Goal: Task Accomplishment & Management: Manage account settings

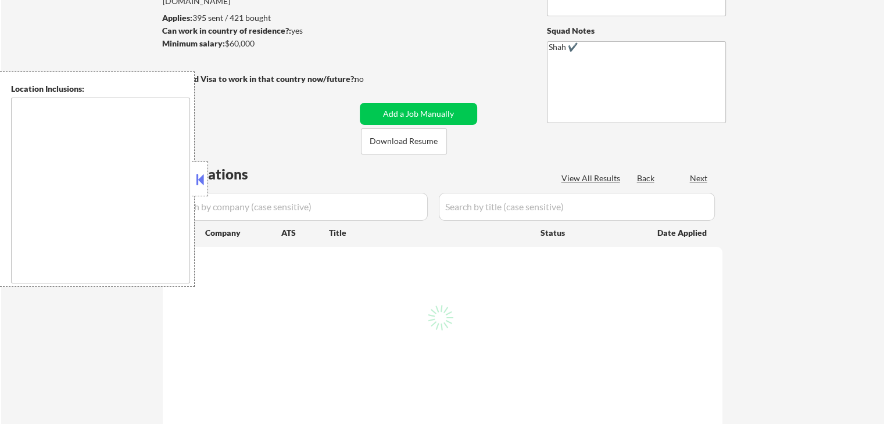
scroll to position [174, 0]
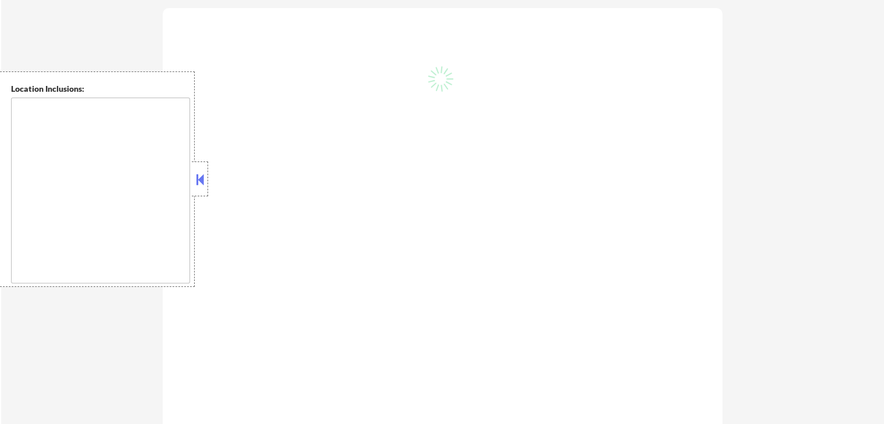
type textarea "[GEOGRAPHIC_DATA], [GEOGRAPHIC_DATA] [GEOGRAPHIC_DATA], [GEOGRAPHIC_DATA] [GEOG…"
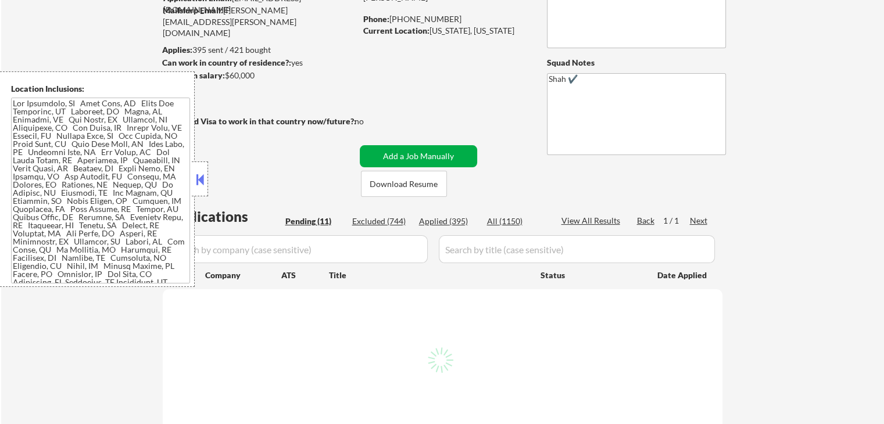
select select ""pending""
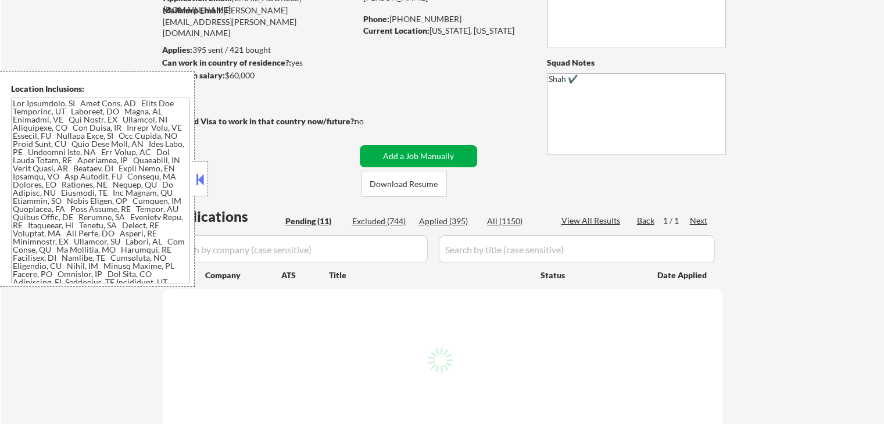
select select ""pending""
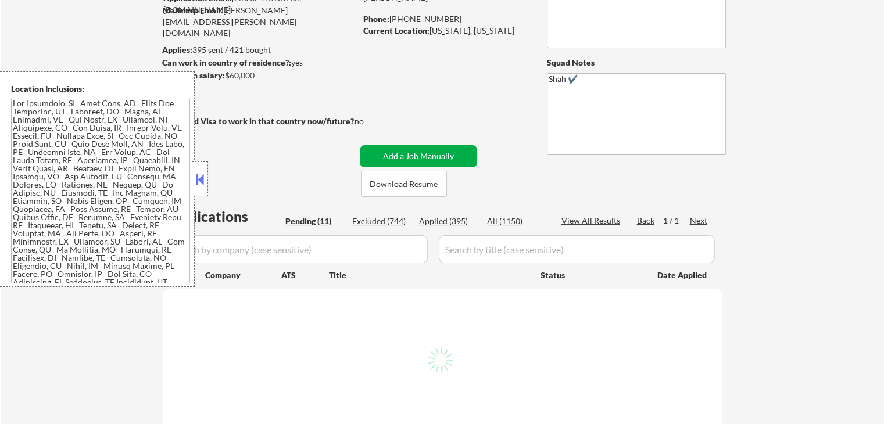
select select ""pending""
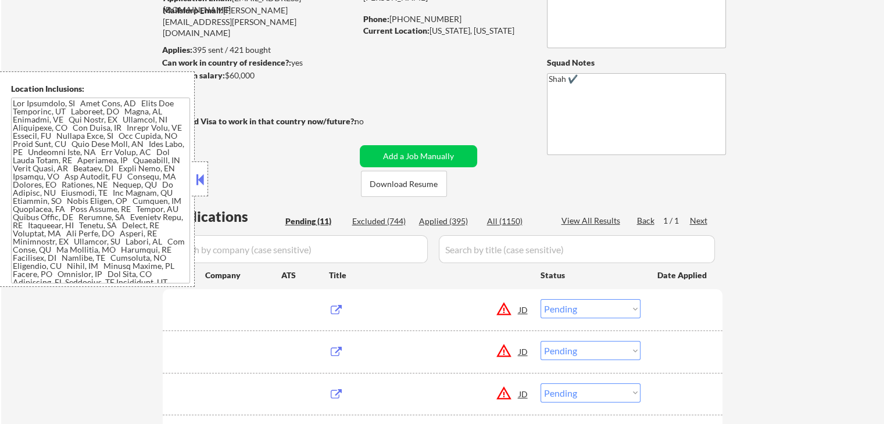
scroll to position [291, 0]
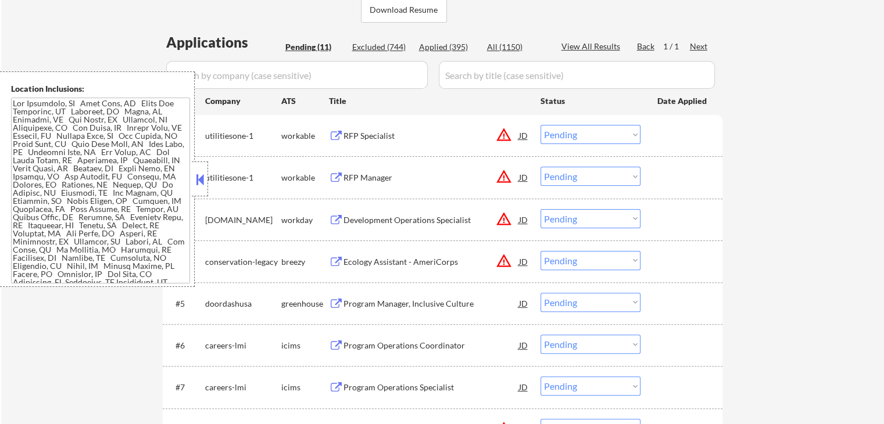
click at [195, 178] on button at bounding box center [200, 179] width 13 height 17
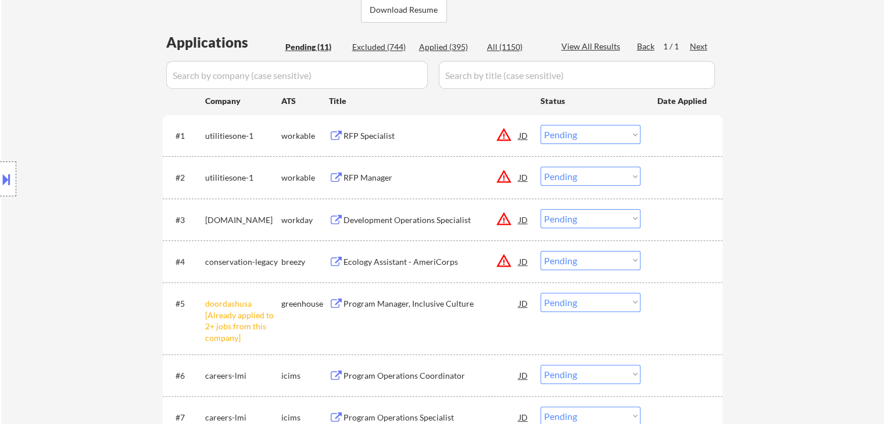
click at [338, 134] on button at bounding box center [336, 136] width 15 height 11
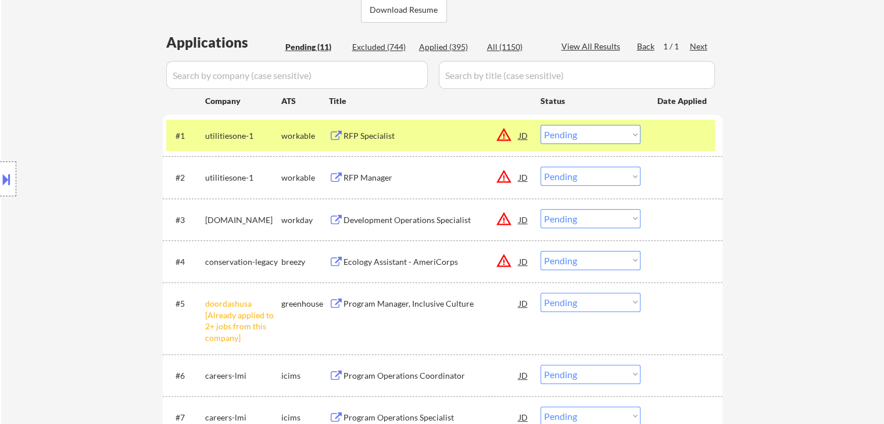
click at [0, 203] on div "Location Inclusions:" at bounding box center [104, 179] width 208 height 216
click at [12, 180] on button at bounding box center [6, 179] width 13 height 19
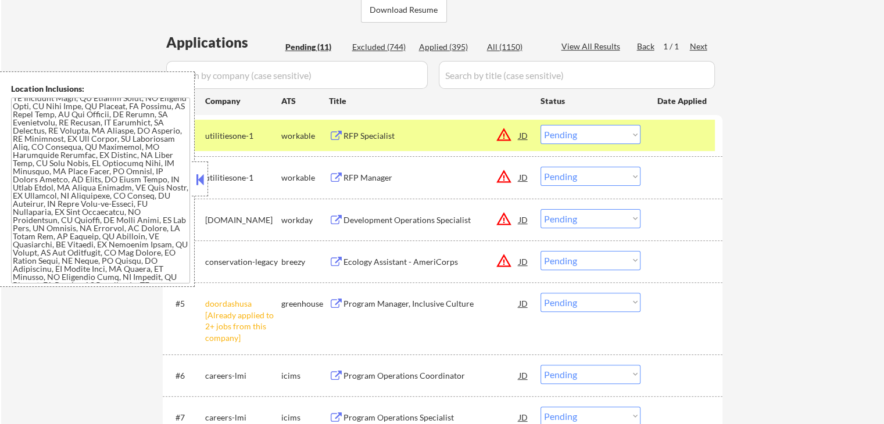
scroll to position [736, 0]
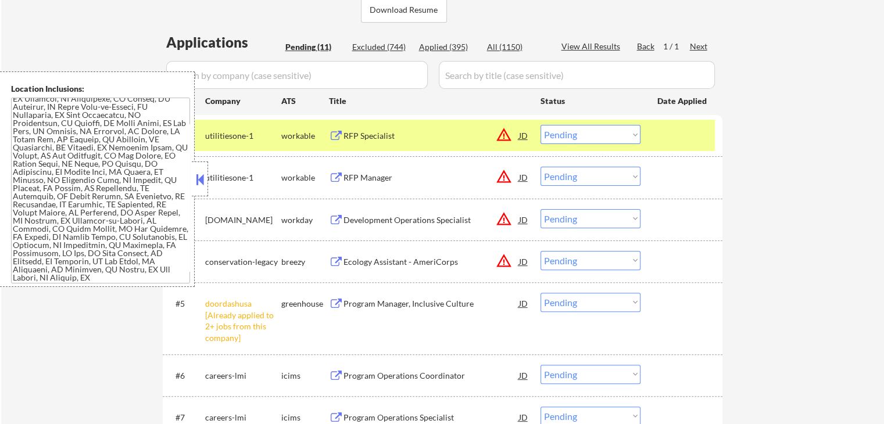
click at [595, 131] on select "Choose an option... Pending Applied Excluded (Questions) Excluded (Expired) Exc…" at bounding box center [590, 134] width 100 height 19
click at [540, 125] on select "Choose an option... Pending Applied Excluded (Questions) Excluded (Expired) Exc…" at bounding box center [590, 134] width 100 height 19
click at [377, 179] on div "RFP Manager" at bounding box center [430, 178] width 175 height 12
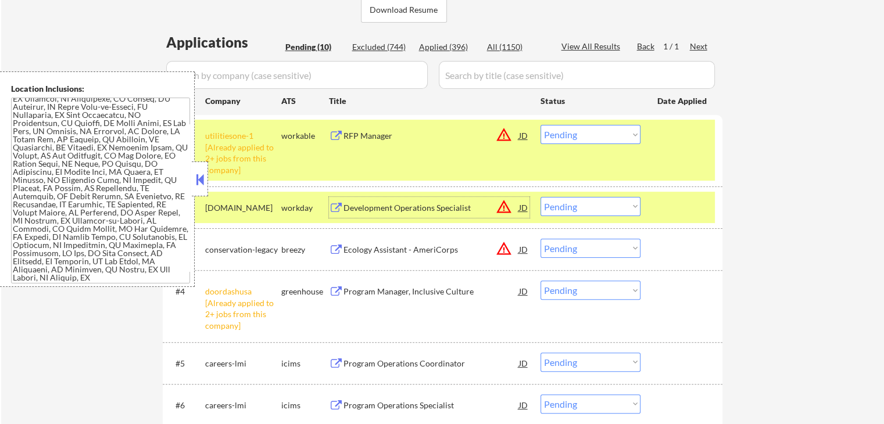
click at [602, 133] on select "Choose an option... Pending Applied Excluded (Questions) Excluded (Expired) Exc…" at bounding box center [590, 134] width 100 height 19
click at [540, 125] on select "Choose an option... Pending Applied Excluded (Questions) Excluded (Expired) Exc…" at bounding box center [590, 134] width 100 height 19
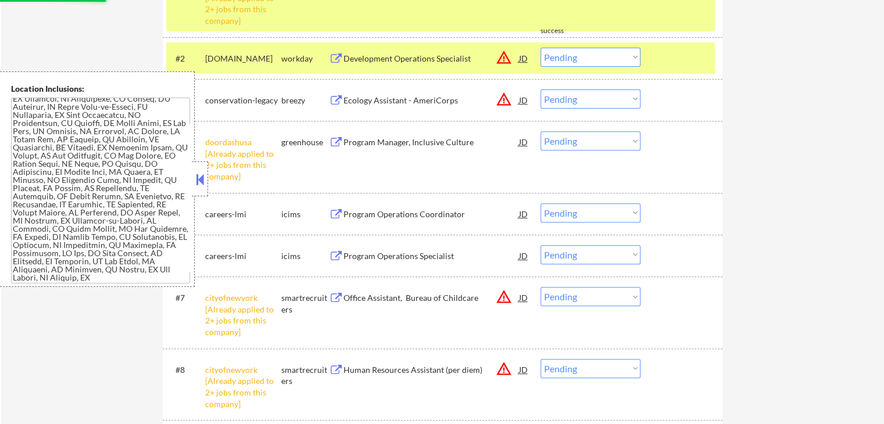
select select ""pending""
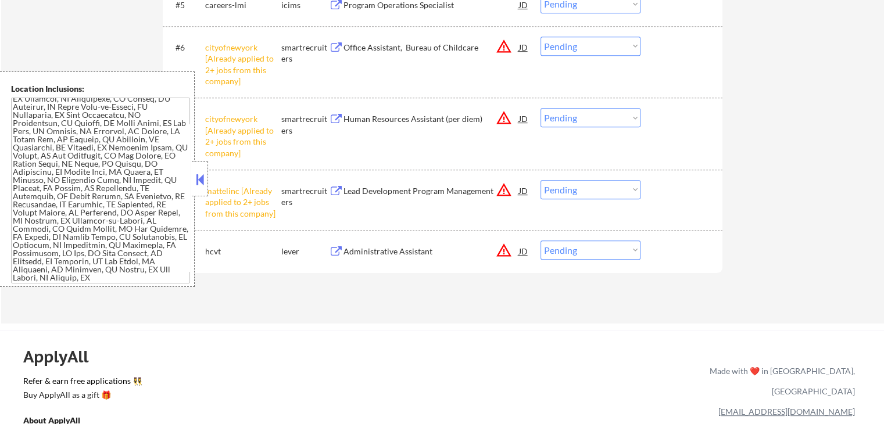
scroll to position [639, 0]
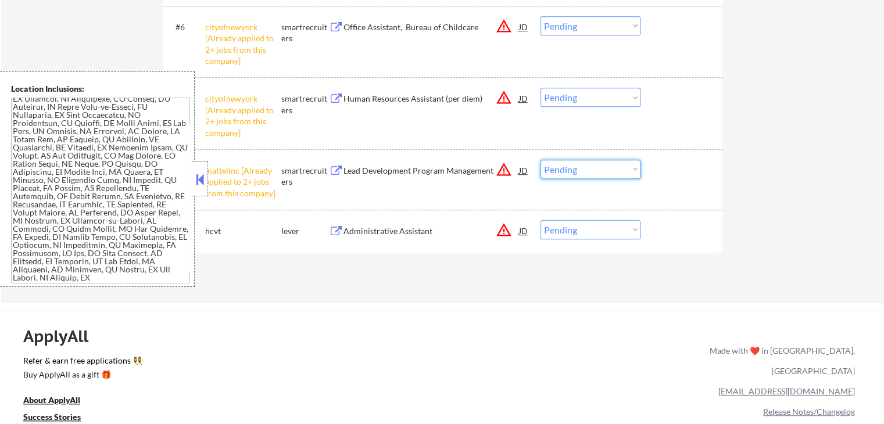
click at [616, 177] on select "Choose an option... Pending Applied Excluded (Questions) Excluded (Expired) Exc…" at bounding box center [590, 169] width 100 height 19
select select ""excluded__other_""
click at [540, 160] on select "Choose an option... Pending Applied Excluded (Questions) Excluded (Expired) Exc…" at bounding box center [590, 169] width 100 height 19
click at [590, 98] on select "Choose an option... Pending Applied Excluded (Questions) Excluded (Expired) Exc…" at bounding box center [590, 97] width 100 height 19
select select ""excluded__other_""
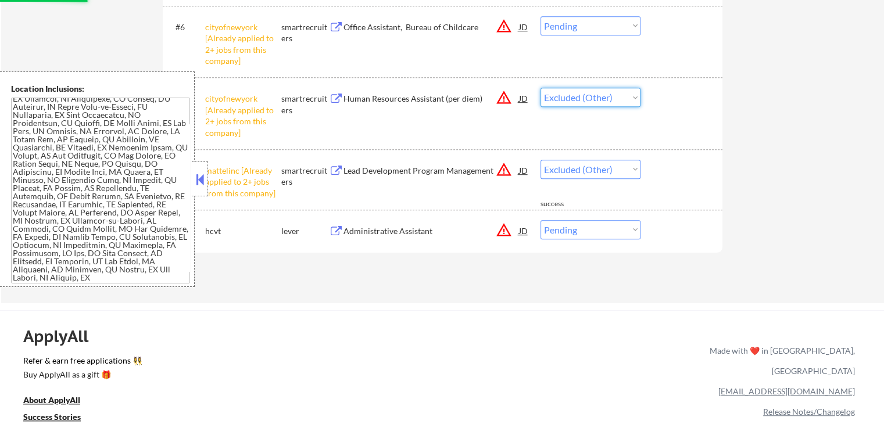
click at [540, 88] on select "Choose an option... Pending Applied Excluded (Questions) Excluded (Expired) Exc…" at bounding box center [590, 97] width 100 height 19
click at [591, 30] on select "Choose an option... Pending Applied Excluded (Questions) Excluded (Expired) Exc…" at bounding box center [590, 25] width 100 height 19
select select ""excluded__other_""
click at [540, 16] on select "Choose an option... Pending Applied Excluded (Questions) Excluded (Expired) Exc…" at bounding box center [590, 25] width 100 height 19
select select ""pending""
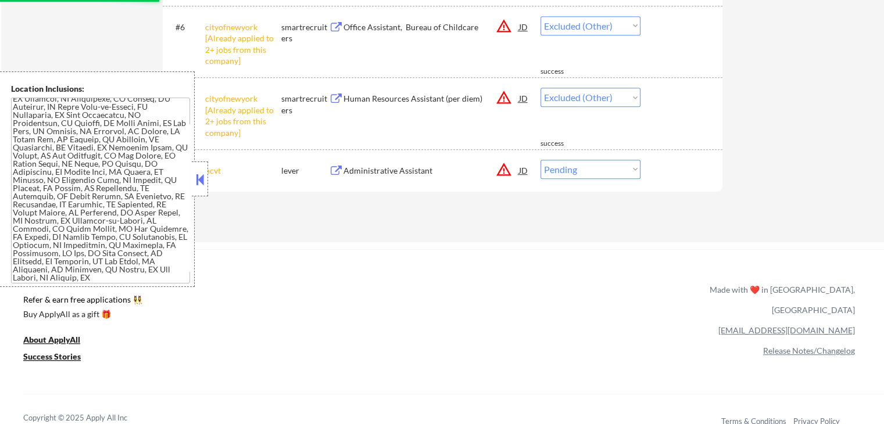
select select ""pending""
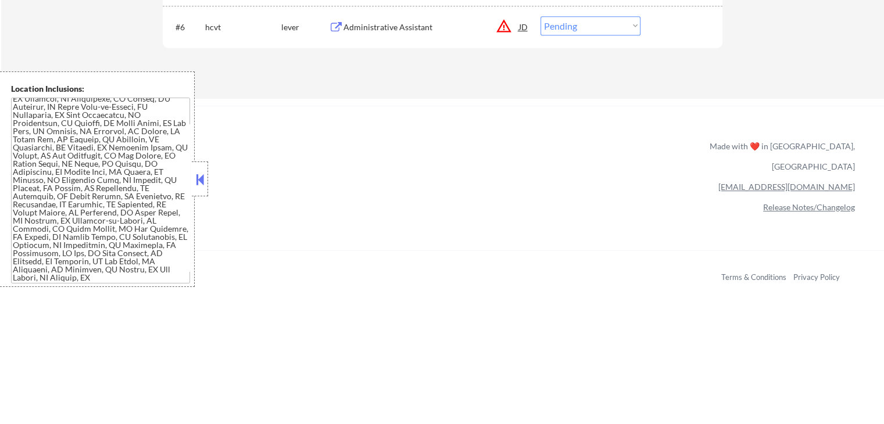
select select ""pending""
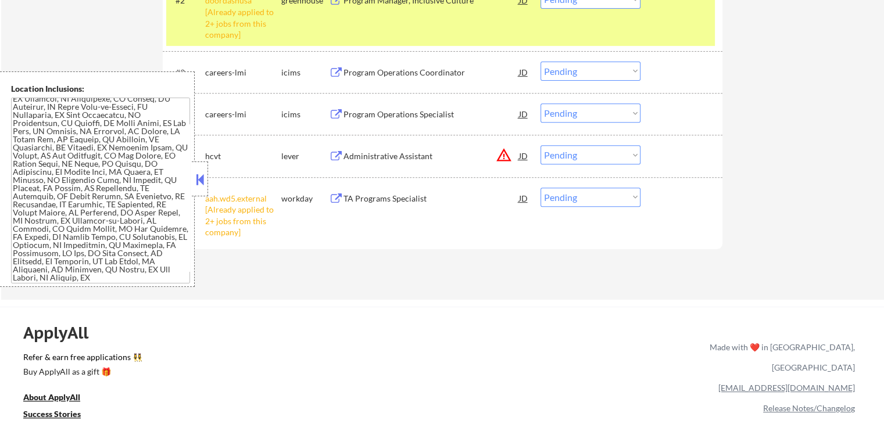
scroll to position [523, 0]
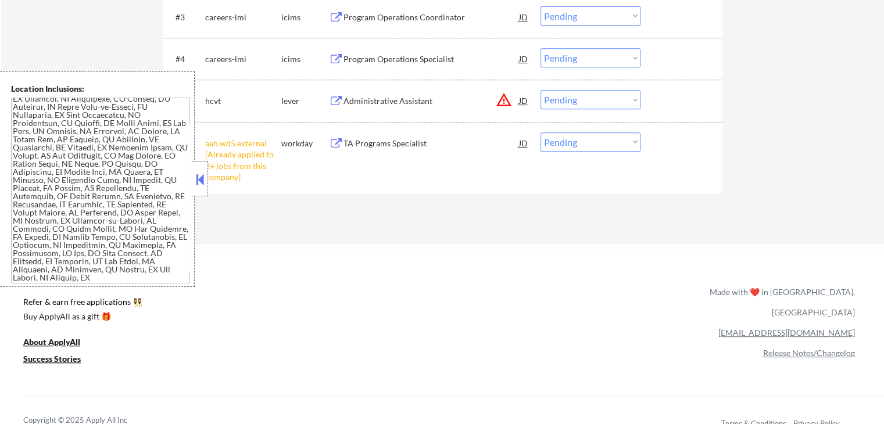
click at [583, 140] on select "Choose an option... Pending Applied Excluded (Questions) Excluded (Expired) Exc…" at bounding box center [590, 141] width 100 height 19
select select ""excluded__other_""
click at [540, 132] on select "Choose an option... Pending Applied Excluded (Questions) Excluded (Expired) Exc…" at bounding box center [590, 141] width 100 height 19
click at [378, 106] on div "Administrative Assistant" at bounding box center [430, 101] width 175 height 12
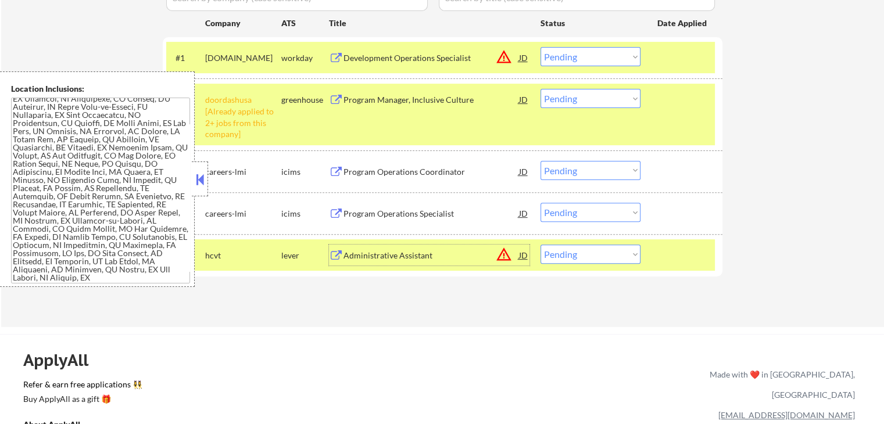
scroll to position [349, 0]
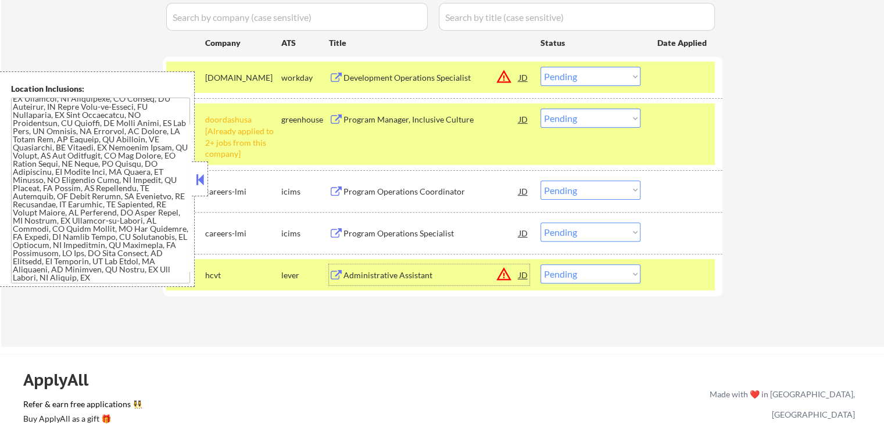
click at [363, 76] on div "Development Operations Specialist" at bounding box center [430, 78] width 175 height 12
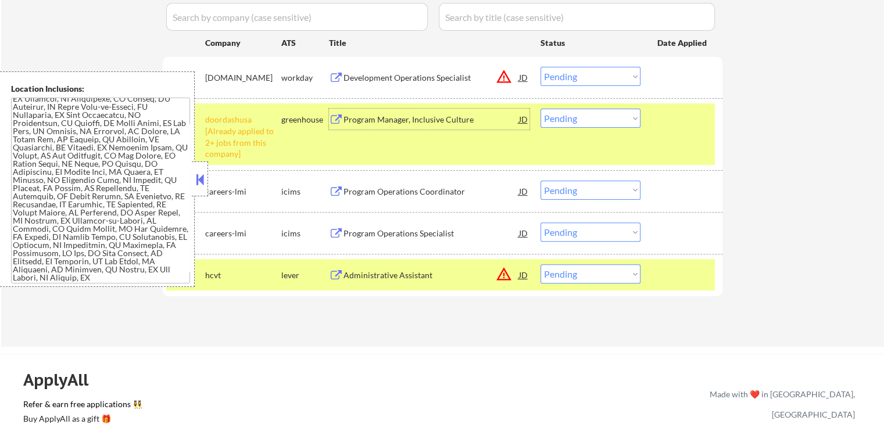
click at [365, 114] on div "Program Manager, Inclusive Culture" at bounding box center [430, 120] width 175 height 12
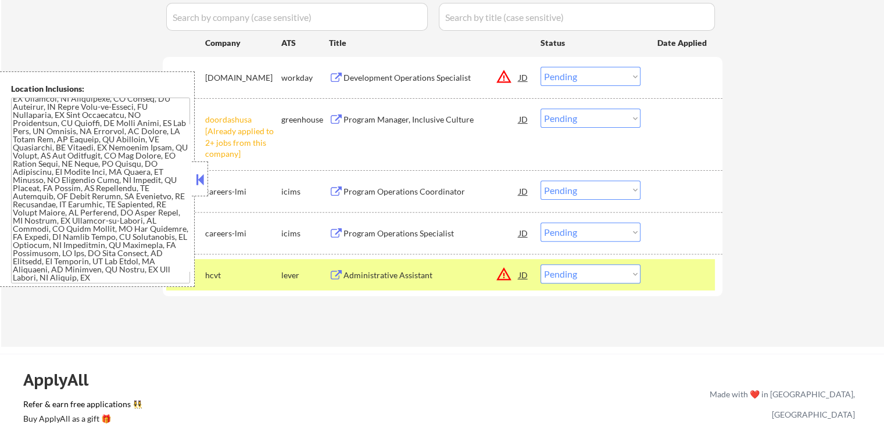
click at [586, 116] on select "Choose an option... Pending Applied Excluded (Questions) Excluded (Expired) Exc…" at bounding box center [590, 118] width 100 height 19
click at [540, 109] on select "Choose an option... Pending Applied Excluded (Questions) Excluded (Expired) Exc…" at bounding box center [590, 118] width 100 height 19
select select ""pending""
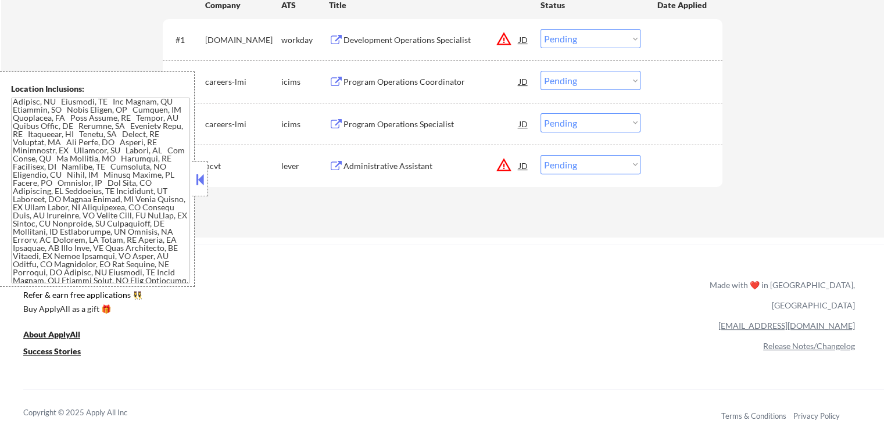
scroll to position [407, 0]
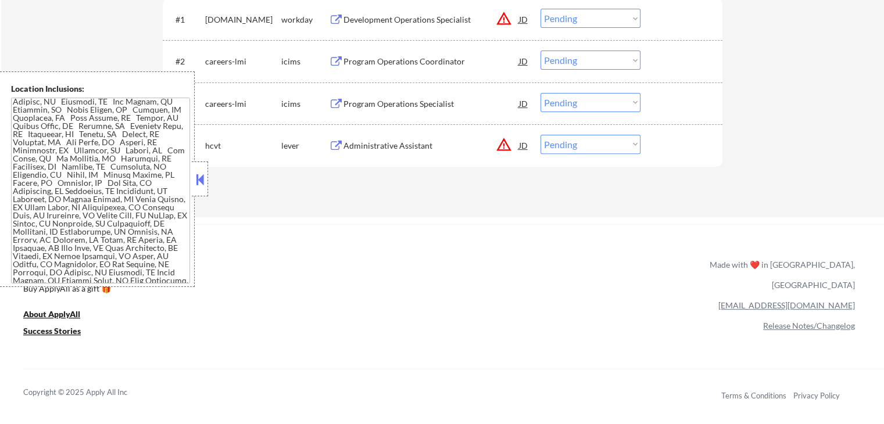
click at [581, 147] on select "Choose an option... Pending Applied Excluded (Questions) Excluded (Expired) Exc…" at bounding box center [590, 144] width 100 height 19
select select ""applied""
click at [540, 135] on select "Choose an option... Pending Applied Excluded (Questions) Excluded (Expired) Exc…" at bounding box center [590, 144] width 100 height 19
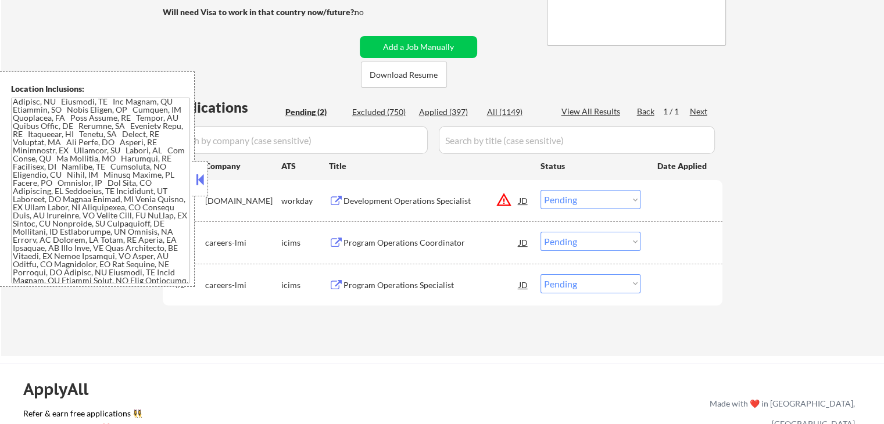
scroll to position [232, 0]
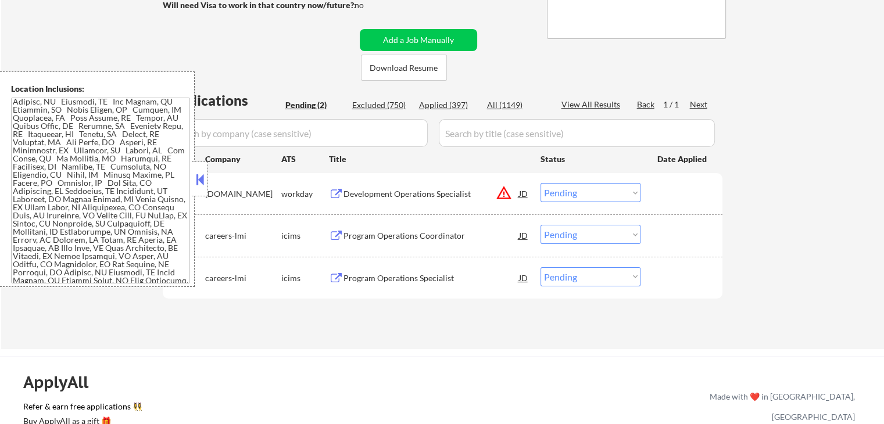
click at [576, 196] on select "Choose an option... Pending Applied Excluded (Questions) Excluded (Expired) Exc…" at bounding box center [590, 192] width 100 height 19
click at [540, 183] on select "Choose an option... Pending Applied Excluded (Questions) Excluded (Expired) Exc…" at bounding box center [590, 192] width 100 height 19
select select ""pending""
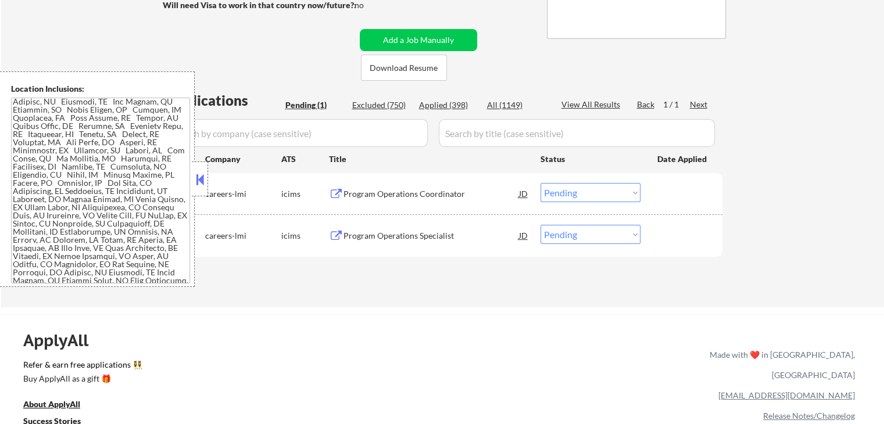
click at [397, 235] on div "Program Operations Specialist" at bounding box center [430, 236] width 175 height 12
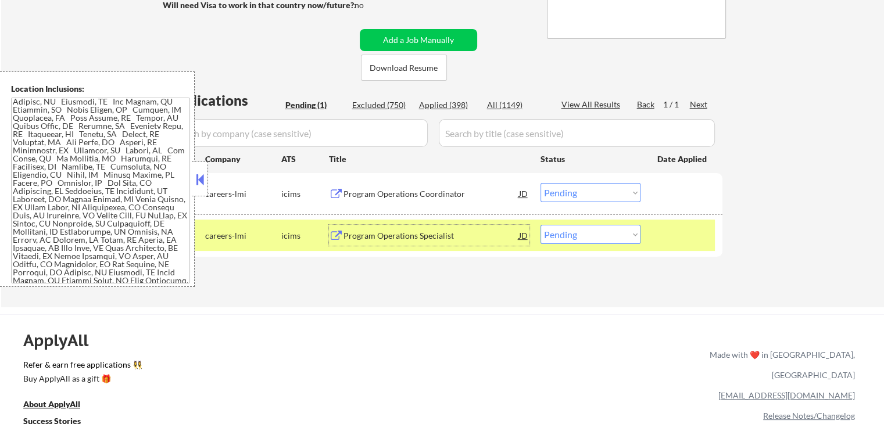
click at [492, 282] on div "Applications Pending (1) Excluded (750) Applied (398) All (1149) View All Resul…" at bounding box center [443, 188] width 560 height 195
click at [313, 101] on div "Pending (1)" at bounding box center [314, 105] width 58 height 12
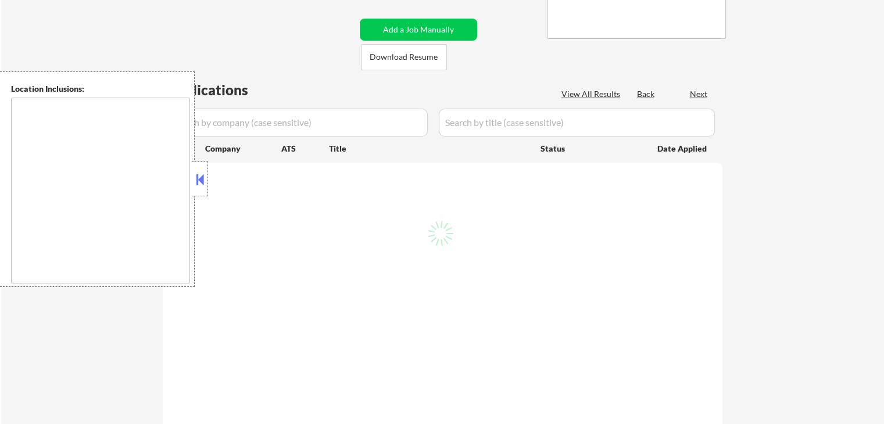
select select ""pending""
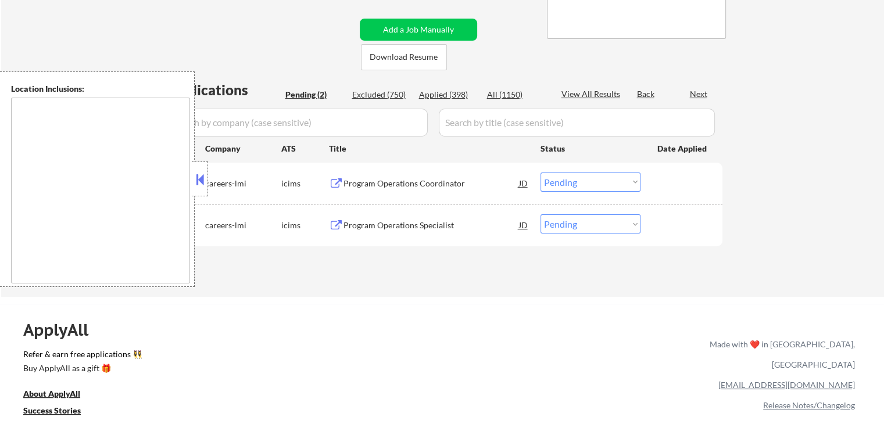
scroll to position [232, 0]
type textarea "[GEOGRAPHIC_DATA], [GEOGRAPHIC_DATA] [GEOGRAPHIC_DATA], [GEOGRAPHIC_DATA] [GEOG…"
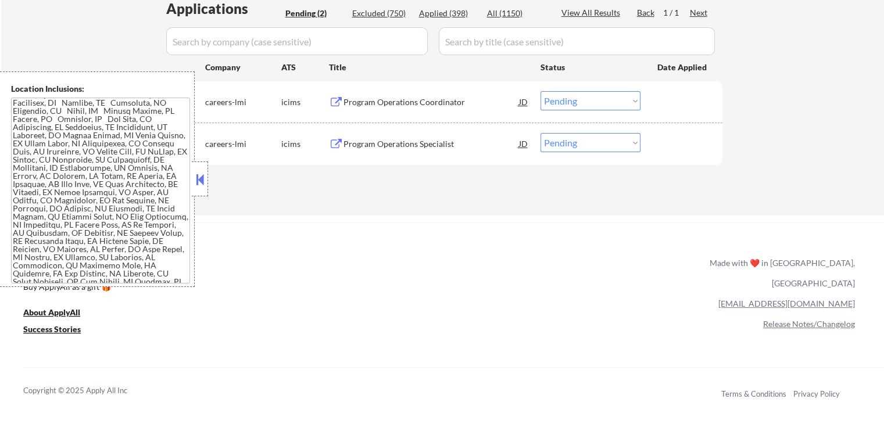
scroll to position [304, 0]
